Goal: Transaction & Acquisition: Purchase product/service

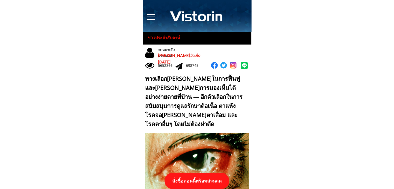
click at [205, 180] on p "สั่งซื้อตอนนี้พร้อมส่วนลด" at bounding box center [196, 181] width 65 height 16
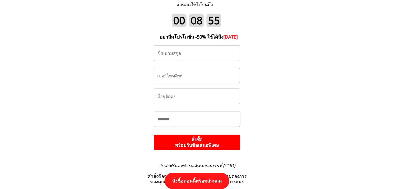
scroll to position [5453, 0]
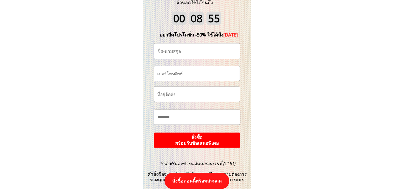
click at [209, 77] on input "tel" at bounding box center [197, 73] width 82 height 15
paste input "0617356816"
type input "0617356816"
click at [178, 53] on input "text" at bounding box center [197, 51] width 82 height 16
paste input "สง่างาม ศรีมาคราม"
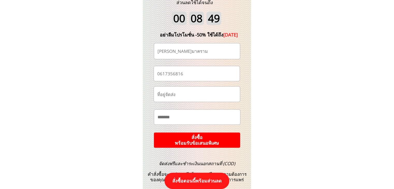
type input "สง่างาม ศรีมาคราม"
click at [181, 96] on input "text" at bounding box center [197, 94] width 82 height 15
paste input "ซ.52.1.เขตงามวงศ์วาน"
type input "ซ.52.1.เขตงามวงศ์วาน"
click at [200, 139] on p "สั่งซื้อ พร้อมรับข้อเสนอพิเศษ" at bounding box center [196, 141] width 87 height 16
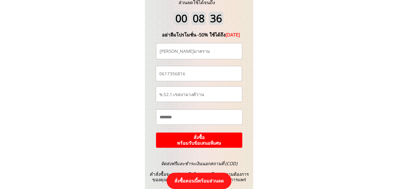
scroll to position [0, 0]
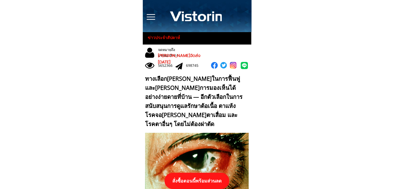
click at [197, 180] on p "สั่งซื้อตอนนี้พร้อมส่วนลด" at bounding box center [196, 181] width 65 height 16
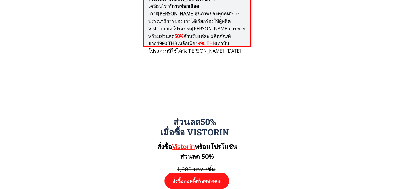
scroll to position [5375, 0]
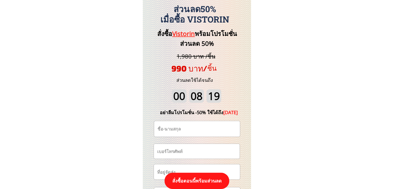
click at [197, 151] on input "tel" at bounding box center [197, 151] width 82 height 15
paste input "0934173416"
type input "0934173416"
click at [193, 131] on input "text" at bounding box center [197, 129] width 82 height 16
paste input "สมพิศ ทรัพย์เพิ่ม"
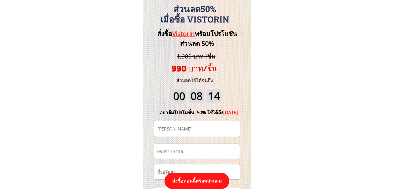
scroll to position [5427, 0]
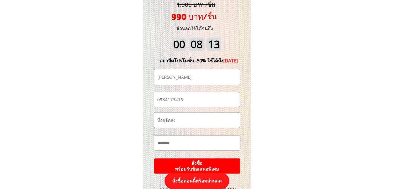
type input "สมพิศ ทรัพย์เพิ่ม"
click at [199, 161] on p "สั่งซื้อ พร้อมรับข้อเสนอพิเศษ" at bounding box center [197, 165] width 86 height 15
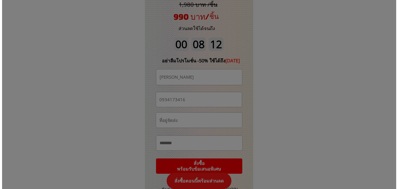
scroll to position [0, 0]
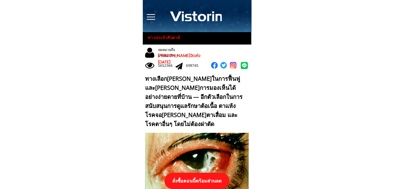
drag, startPoint x: 206, startPoint y: 179, endPoint x: 209, endPoint y: 168, distance: 11.9
click at [207, 179] on p "สั่งซื้อตอนนี้พร้อมส่วนลด" at bounding box center [196, 181] width 65 height 16
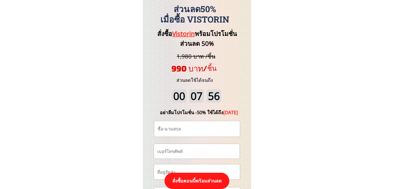
scroll to position [5453, 0]
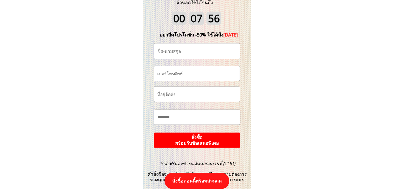
click at [199, 77] on input "tel" at bounding box center [197, 73] width 82 height 15
paste input "0884990196"
type input "0884990196"
click at [197, 52] on input "text" at bounding box center [197, 51] width 82 height 16
click at [203, 47] on input "text" at bounding box center [197, 51] width 82 height 16
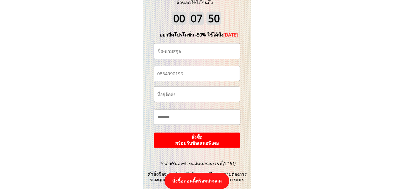
click at [202, 49] on input "text" at bounding box center [197, 51] width 82 height 16
drag, startPoint x: 201, startPoint y: 52, endPoint x: 188, endPoint y: 52, distance: 12.2
click at [188, 52] on input "text" at bounding box center [197, 51] width 82 height 16
type input "[PERSON_NAME]"
click at [219, 140] on p "สั่งซื้อ พร้อมรับข้อเสนอพิเศษ" at bounding box center [196, 140] width 86 height 15
